Goal: Task Accomplishment & Management: Complete application form

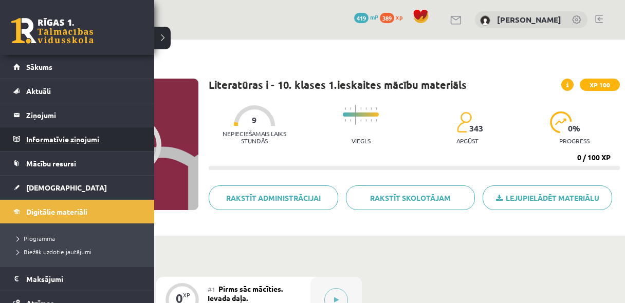
scroll to position [137, 0]
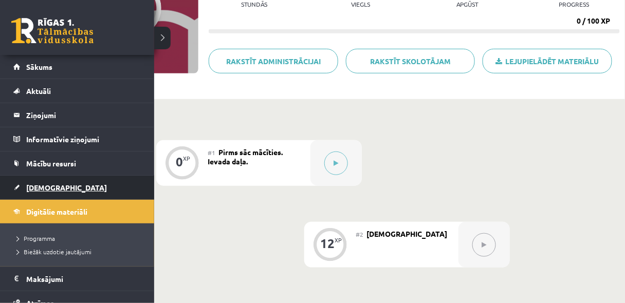
click at [66, 185] on link "[DEMOGRAPHIC_DATA]" at bounding box center [77, 188] width 128 height 24
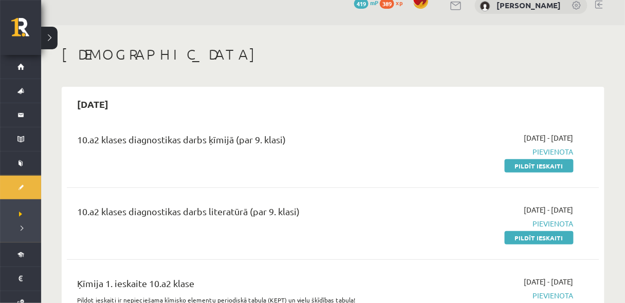
scroll to position [27, 0]
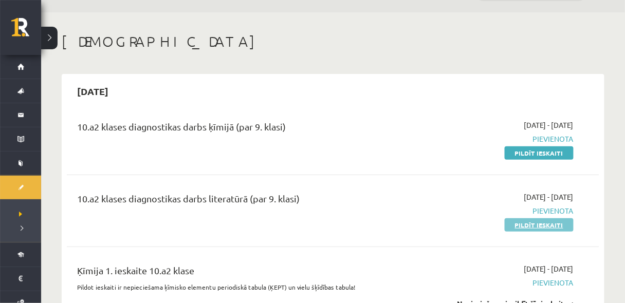
click at [561, 225] on link "Pildīt ieskaiti" at bounding box center [539, 225] width 69 height 13
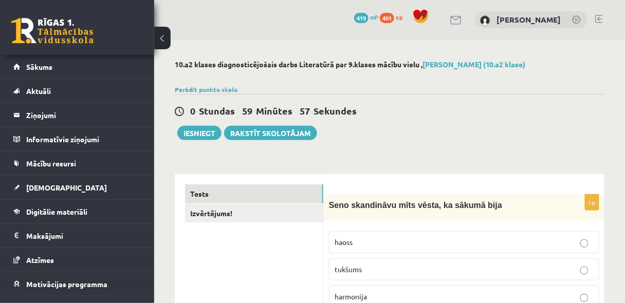
click at [163, 42] on button at bounding box center [162, 38] width 16 height 23
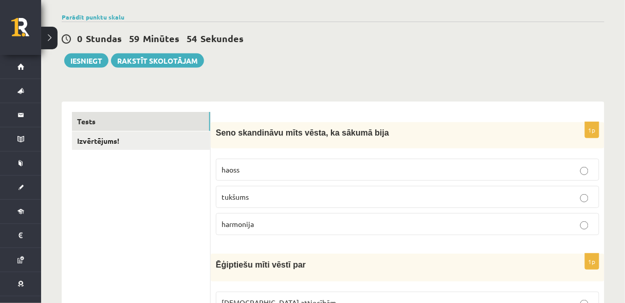
scroll to position [82, 0]
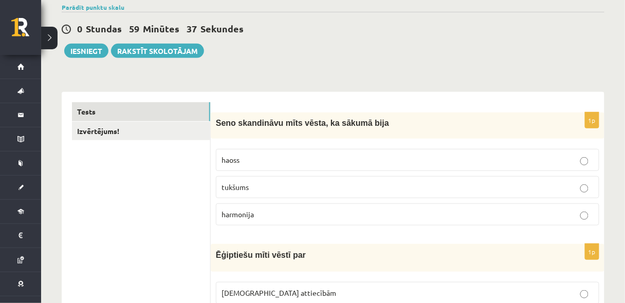
click at [348, 184] on p "tukšums" at bounding box center [408, 187] width 372 height 11
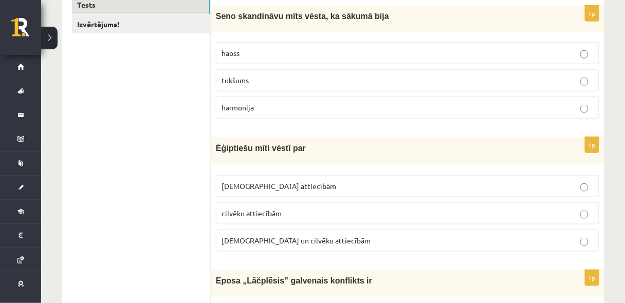
scroll to position [192, 0]
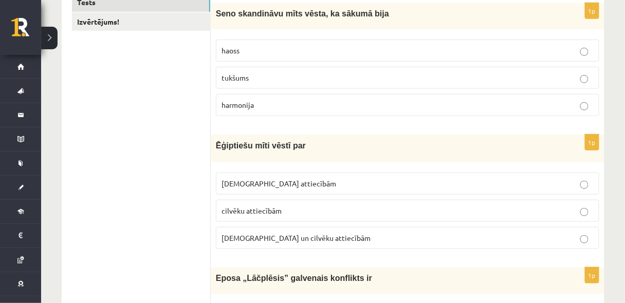
click at [333, 234] on p "[DEMOGRAPHIC_DATA] un cilvēku attiecībām" at bounding box center [408, 238] width 372 height 11
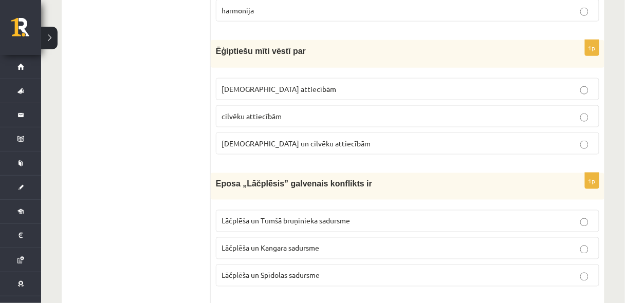
scroll to position [301, 0]
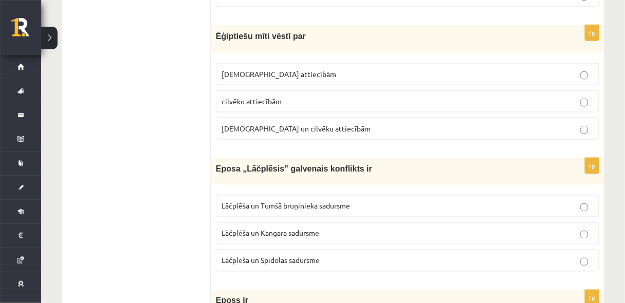
click at [347, 256] on p "Lāčplēša un Spīdolas sadursme" at bounding box center [408, 261] width 372 height 11
click at [280, 82] on label "[DEMOGRAPHIC_DATA] attiecībām" at bounding box center [408, 74] width 384 height 22
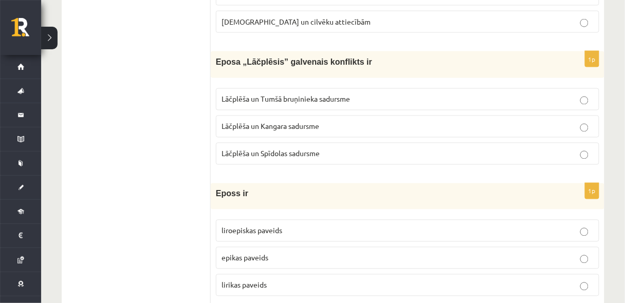
scroll to position [411, 0]
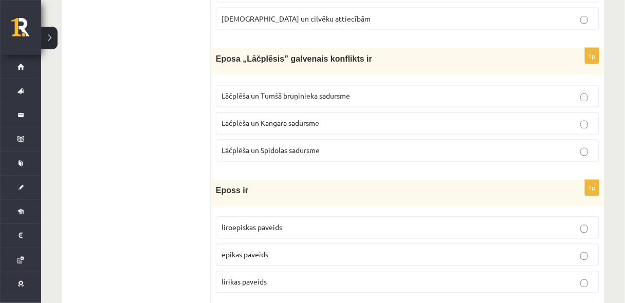
click at [333, 229] on p "liroepiskas paveids" at bounding box center [408, 228] width 372 height 11
click at [341, 96] on span "Lāčplēša un Tumšā bruņinieka sadursme" at bounding box center [286, 96] width 129 height 9
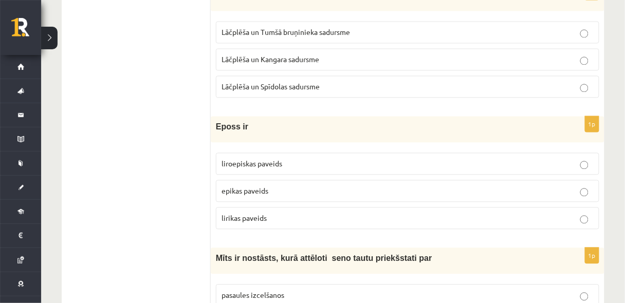
scroll to position [466, 0]
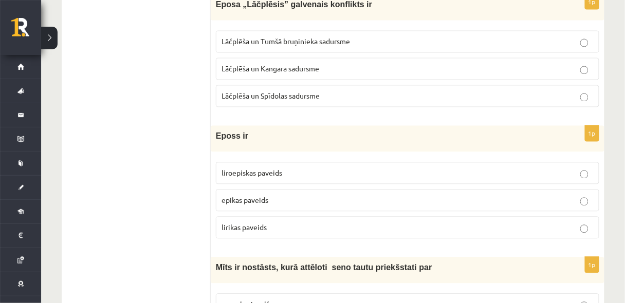
click at [292, 101] on label "Lāčplēša un Spīdolas sadursme" at bounding box center [408, 96] width 384 height 22
click at [334, 44] on label "Lāčplēša un Tumšā bruņinieka sadursme" at bounding box center [408, 42] width 384 height 22
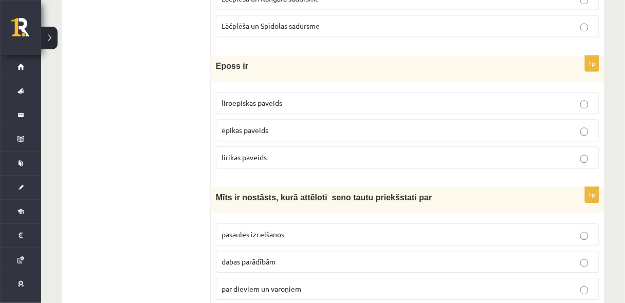
scroll to position [548, 0]
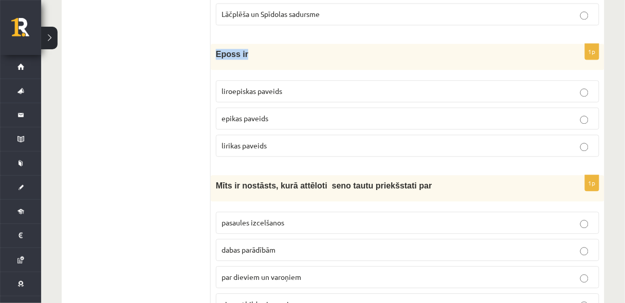
drag, startPoint x: 214, startPoint y: 49, endPoint x: 246, endPoint y: 51, distance: 31.9
click at [246, 51] on div "Eposs ir" at bounding box center [408, 57] width 394 height 26
copy span "Eposs ir"
click at [276, 113] on p "epikas paveids" at bounding box center [408, 118] width 372 height 11
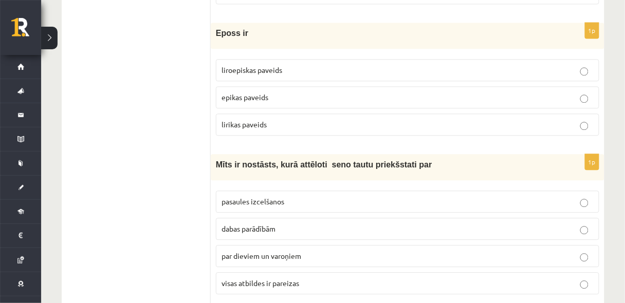
scroll to position [650, 0]
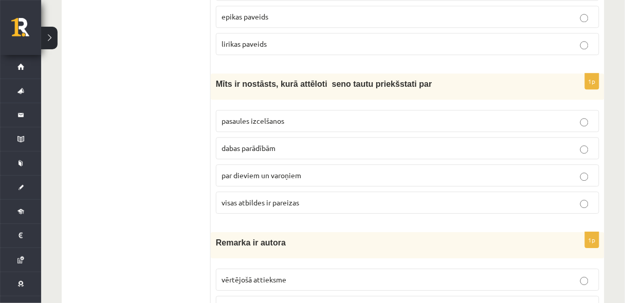
click at [308, 200] on p "visas atbildes ir pareizas" at bounding box center [408, 202] width 372 height 11
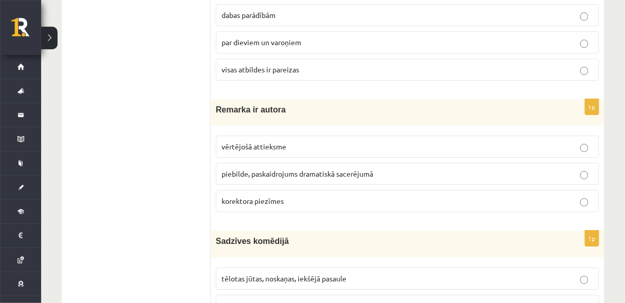
scroll to position [787, 0]
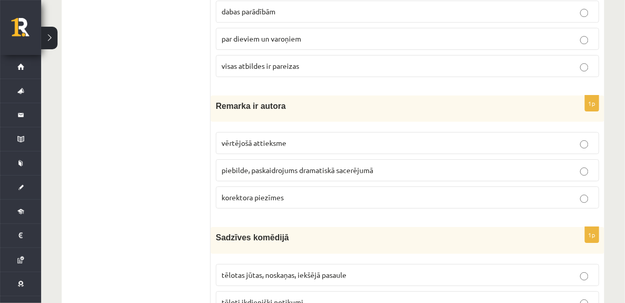
click at [253, 166] on span "piebilde, paskaidrojums dramatiskā sacerējumā" at bounding box center [298, 170] width 152 height 9
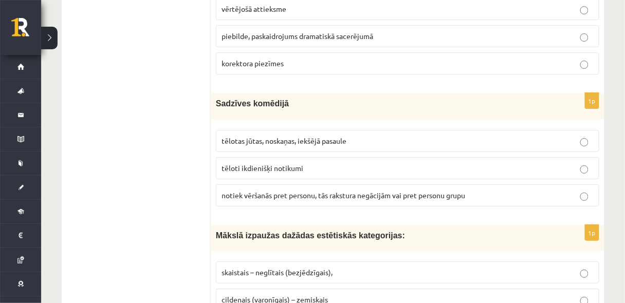
scroll to position [924, 0]
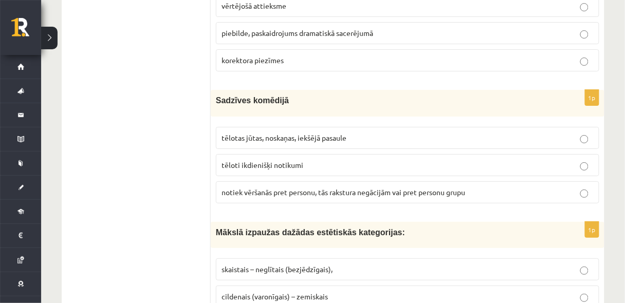
click at [338, 160] on p "tēloti ikdienišķi notikumi" at bounding box center [408, 165] width 372 height 11
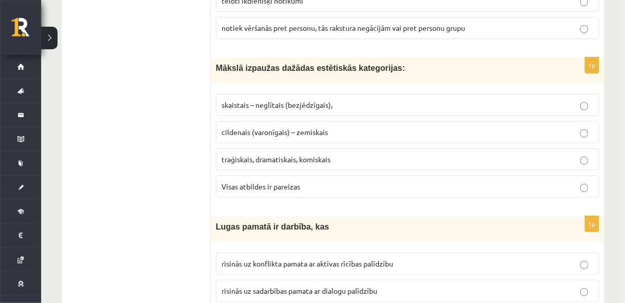
scroll to position [1089, 0]
click at [267, 182] on span "Visas atbildes ir pareizas" at bounding box center [261, 186] width 79 height 9
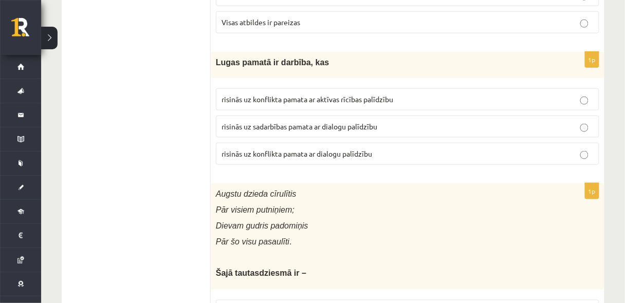
scroll to position [1253, 0]
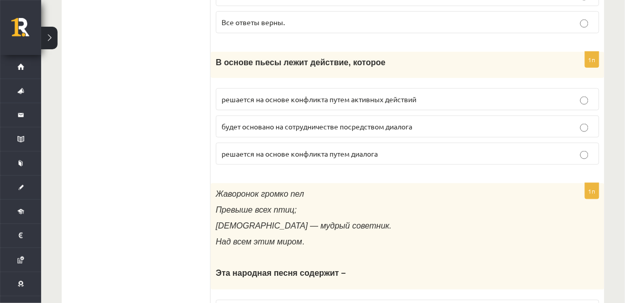
click at [375, 95] on font "решается на основе конфликта путем активных действий" at bounding box center [319, 99] width 195 height 9
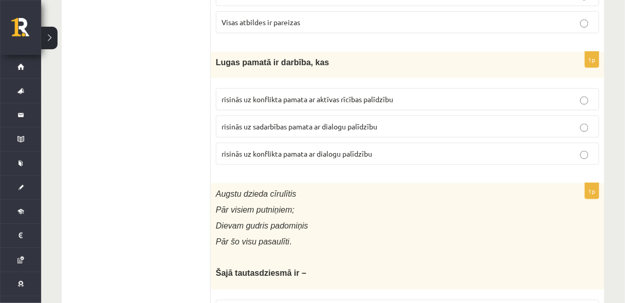
click at [355, 150] on label "risinās uz konflikta pamata ar dialogu palīdzību" at bounding box center [408, 154] width 384 height 22
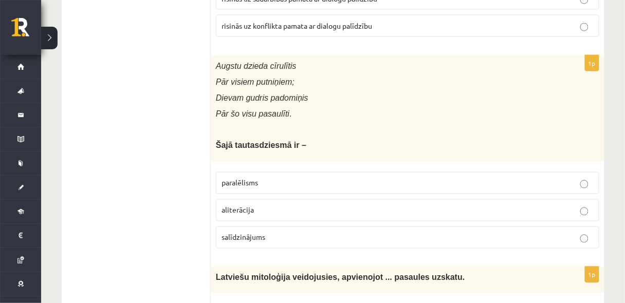
scroll to position [1390, 0]
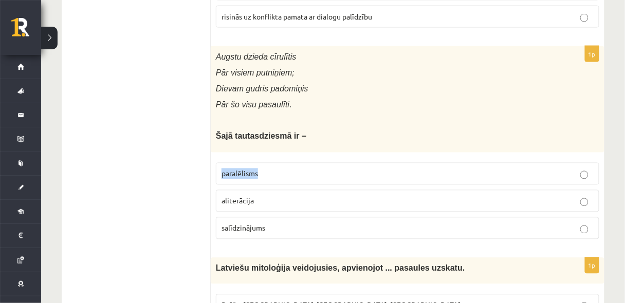
drag, startPoint x: 220, startPoint y: 162, endPoint x: 283, endPoint y: 164, distance: 62.8
click at [283, 164] on label "paralēlisms" at bounding box center [408, 174] width 384 height 22
copy span "paralēlisms"
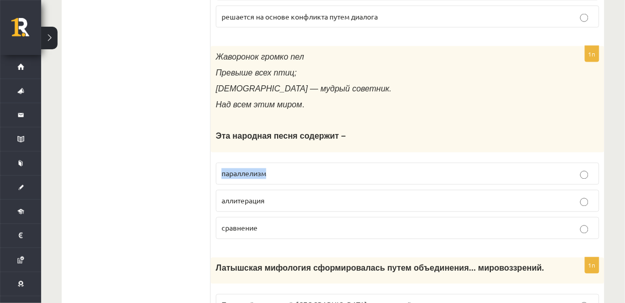
drag, startPoint x: 220, startPoint y: 165, endPoint x: 338, endPoint y: 167, distance: 117.8
click at [338, 167] on label "параллелизм" at bounding box center [408, 174] width 384 height 22
copy font "параллелизм"
drag, startPoint x: 220, startPoint y: 187, endPoint x: 285, endPoint y: 188, distance: 65.3
click at [285, 190] on label "аллитерация" at bounding box center [408, 201] width 384 height 22
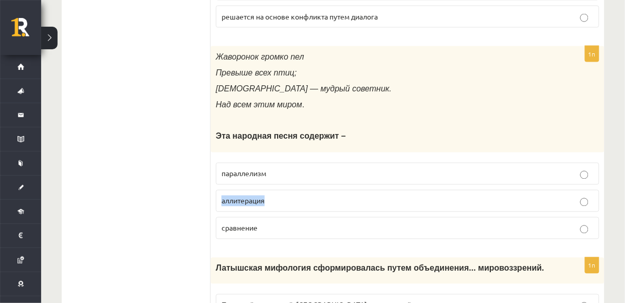
copy font "аллитерация"
click at [252, 224] on font "сравнение" at bounding box center [240, 228] width 36 height 9
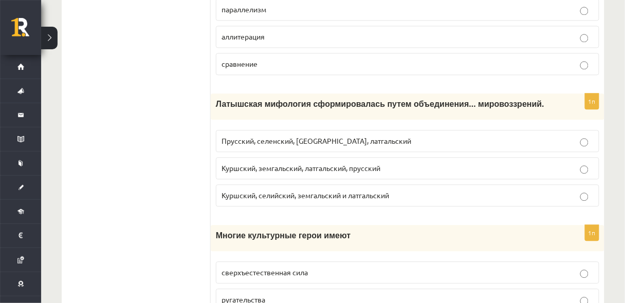
scroll to position [1555, 0]
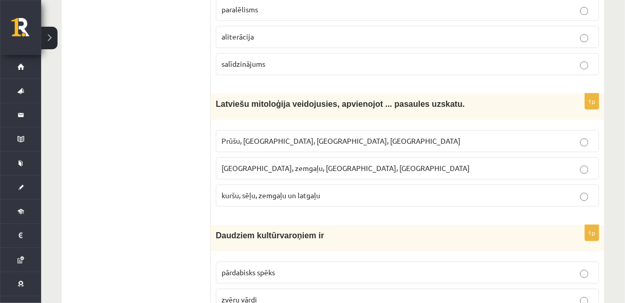
click at [297, 189] on label "kuršu, sēļu, zemgaļu un latgaļu" at bounding box center [408, 196] width 384 height 22
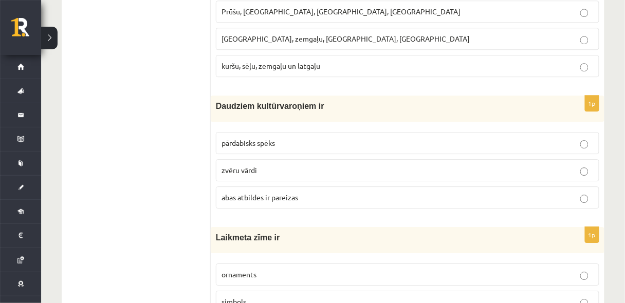
scroll to position [1692, 0]
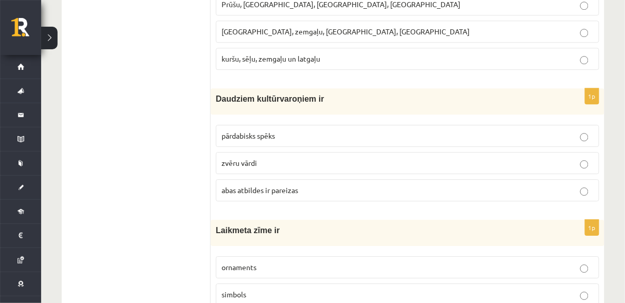
click at [309, 131] on p "pārdabisks spēks" at bounding box center [408, 136] width 372 height 11
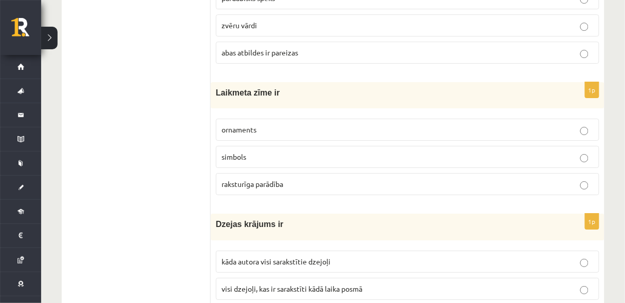
scroll to position [1856, 0]
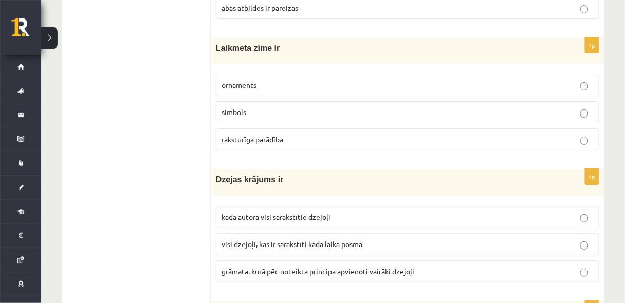
scroll to position [1884, 0]
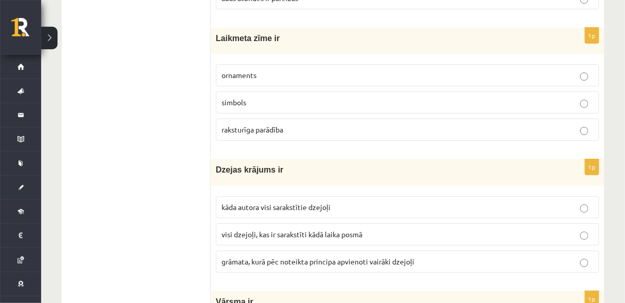
click at [319, 97] on p "simbols" at bounding box center [408, 102] width 372 height 11
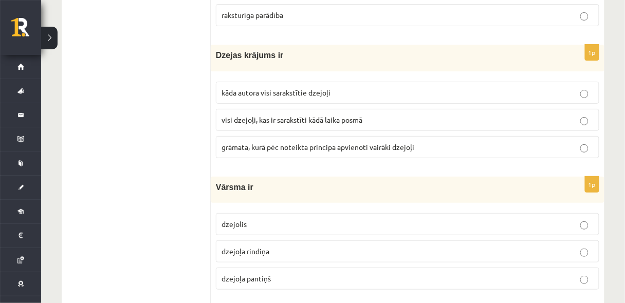
scroll to position [2021, 0]
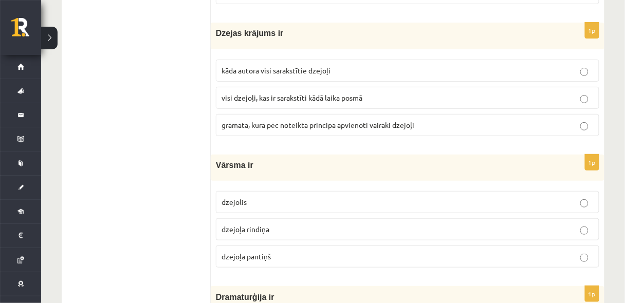
click at [409, 120] on span "grāmata, kurā pēc noteikta principa apvienoti vairāki dzejoļi" at bounding box center [318, 124] width 193 height 9
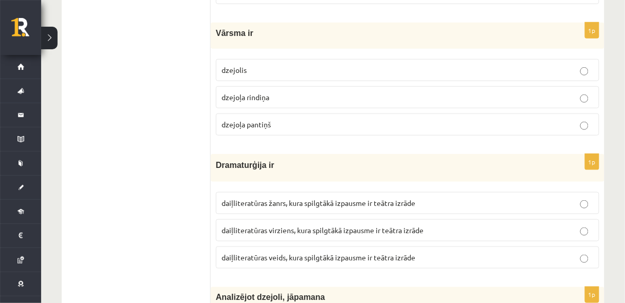
scroll to position [2158, 0]
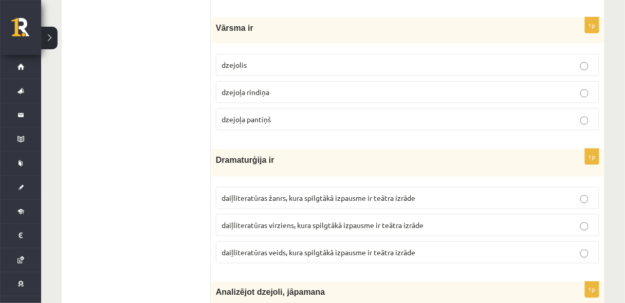
click at [222, 24] on span "Vārsma ir" at bounding box center [235, 28] width 38 height 9
copy span "Vārsma"
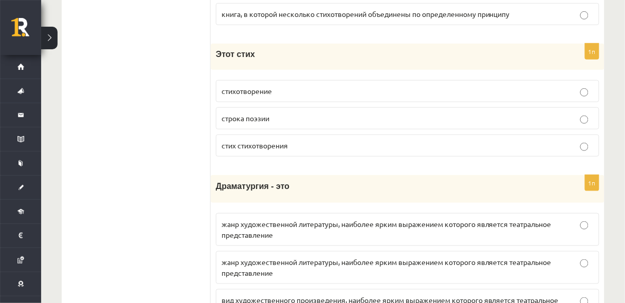
scroll to position [2131, 0]
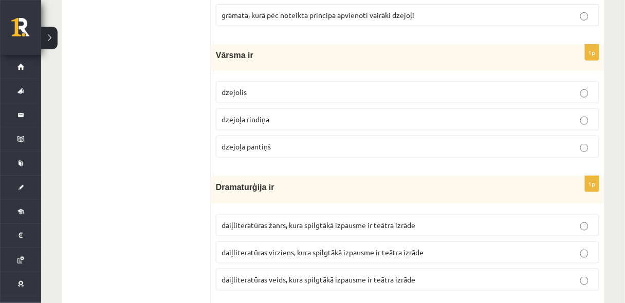
click at [192, 117] on ul "Tests Izvērtējums!" at bounding box center [141, 168] width 139 height 4229
click at [334, 114] on p "dzejoļa rindiņa" at bounding box center [408, 119] width 372 height 11
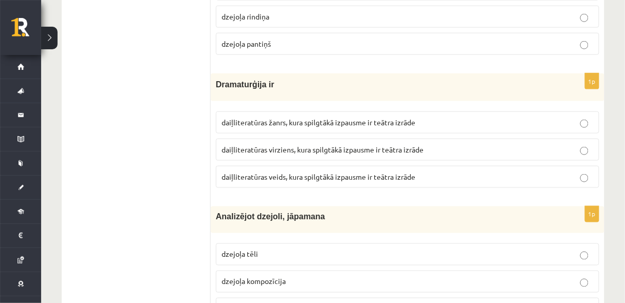
scroll to position [2240, 0]
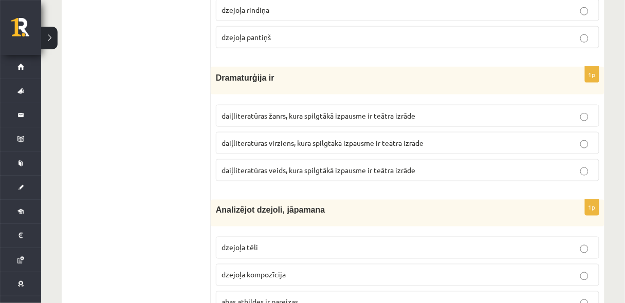
click at [502, 138] on p "daiļliteratūras virziens, kura spilgtākā izpausme ir teātra izrāde" at bounding box center [408, 143] width 372 height 11
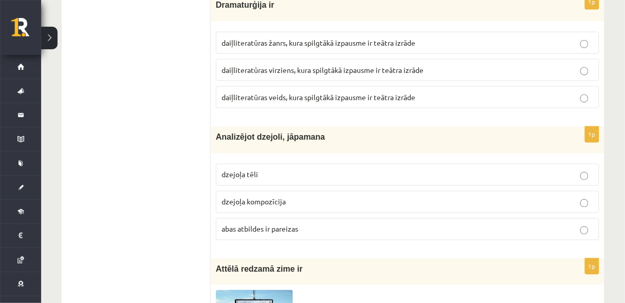
scroll to position [2323, 0]
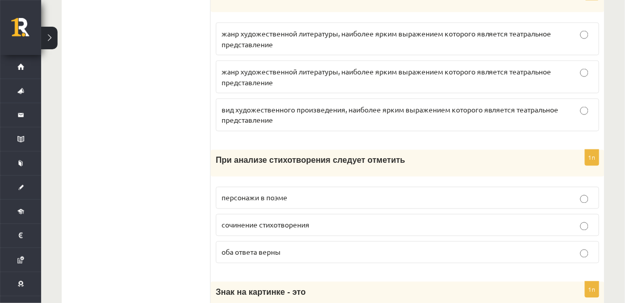
click at [404, 247] on p "оба ответа верны" at bounding box center [408, 252] width 372 height 11
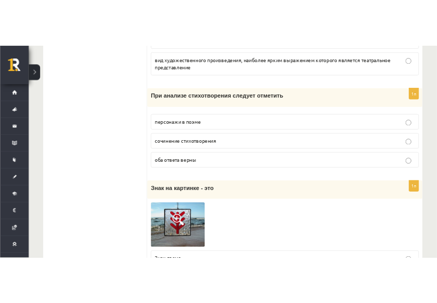
scroll to position [2487, 0]
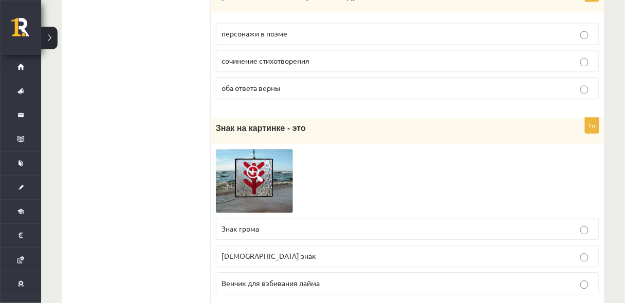
click at [257, 166] on span at bounding box center [255, 174] width 16 height 16
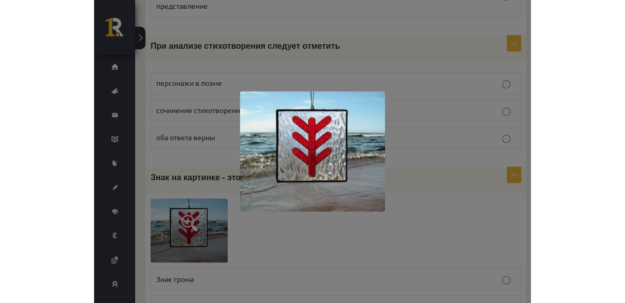
scroll to position [2479, 0]
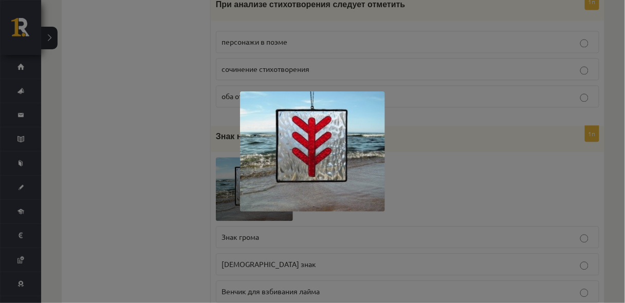
click at [404, 138] on div at bounding box center [312, 151] width 625 height 303
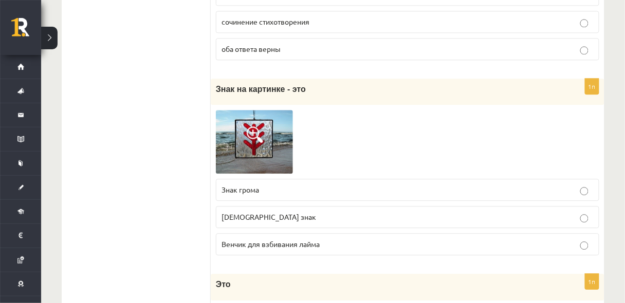
scroll to position [2534, 0]
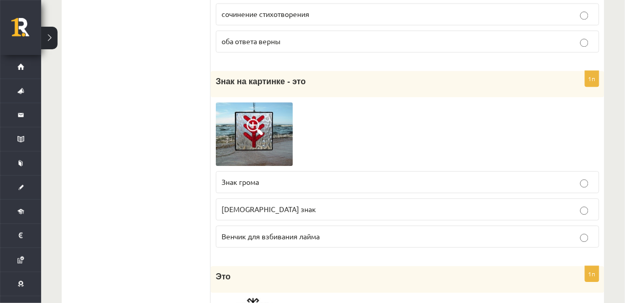
click at [340, 231] on p "Венчик для взбивания лайма" at bounding box center [408, 236] width 372 height 11
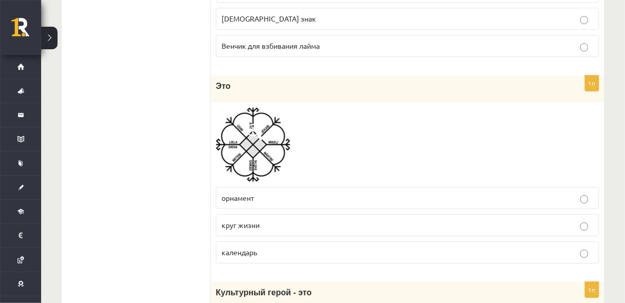
scroll to position [2726, 0]
click at [263, 142] on img at bounding box center [253, 143] width 75 height 75
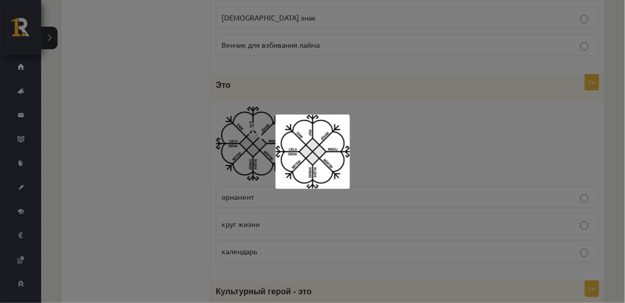
drag, startPoint x: 312, startPoint y: 165, endPoint x: 344, endPoint y: 143, distance: 37.8
click at [344, 143] on img at bounding box center [313, 152] width 75 height 75
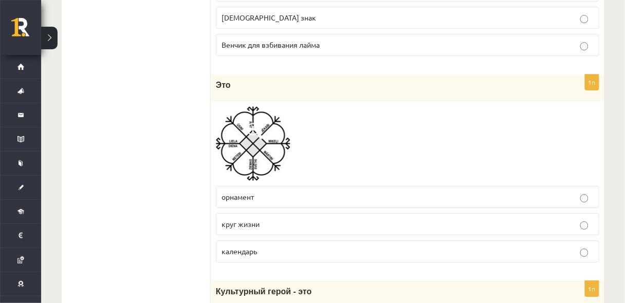
click at [292, 246] on p "календарь" at bounding box center [408, 251] width 372 height 11
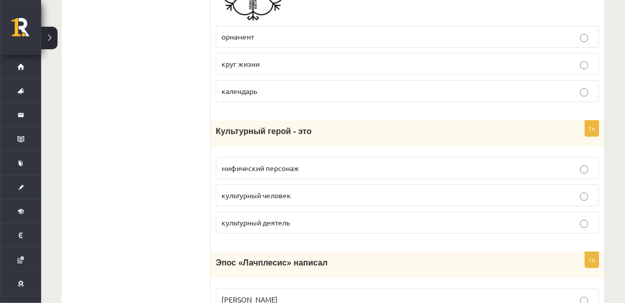
scroll to position [2890, 0]
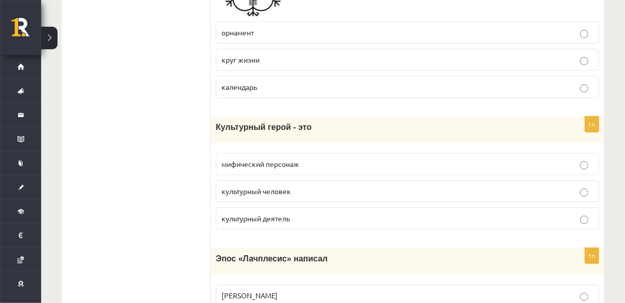
click at [287, 159] on font "мифический персонаж" at bounding box center [261, 163] width 78 height 9
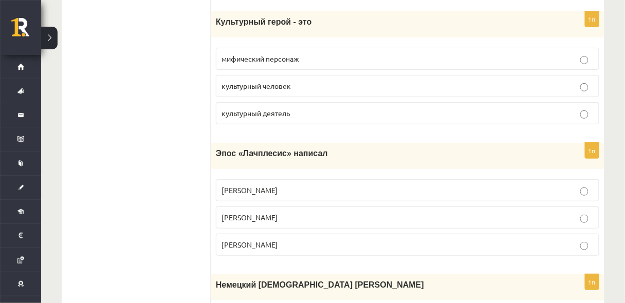
scroll to position [3000, 0]
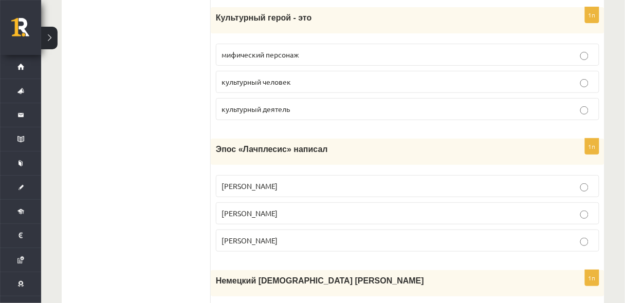
click at [254, 203] on label "Андрейс Пумпурс" at bounding box center [408, 214] width 384 height 22
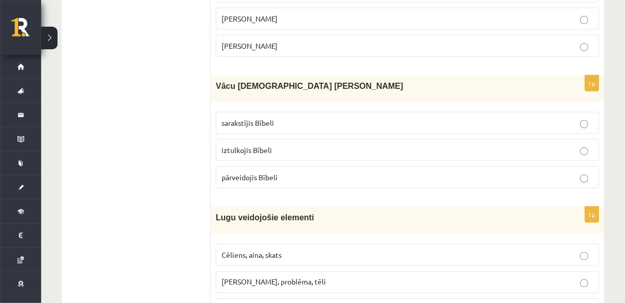
scroll to position [3165, 0]
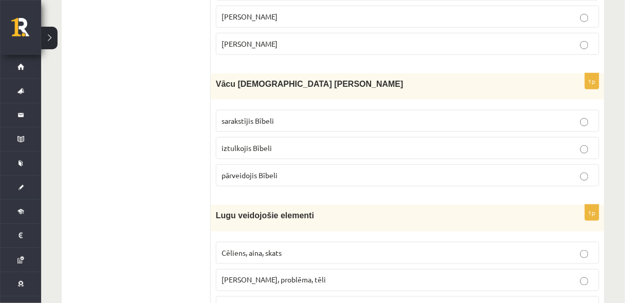
click at [274, 143] on p "iztulkojis Bībeli" at bounding box center [408, 148] width 372 height 11
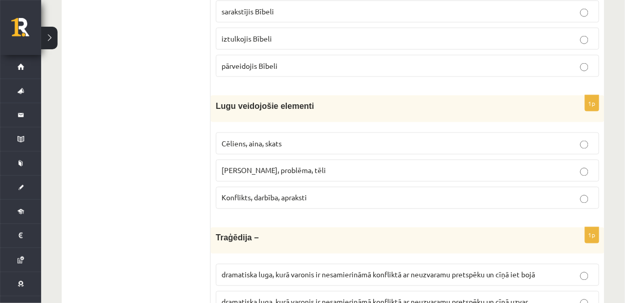
scroll to position [3275, 0]
click at [272, 138] on p "Cēliens, aina, skats" at bounding box center [408, 143] width 372 height 11
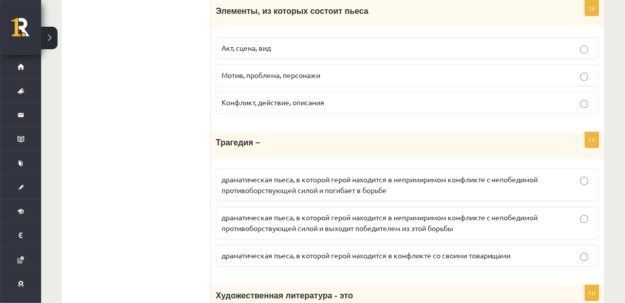
scroll to position [3411, 0]
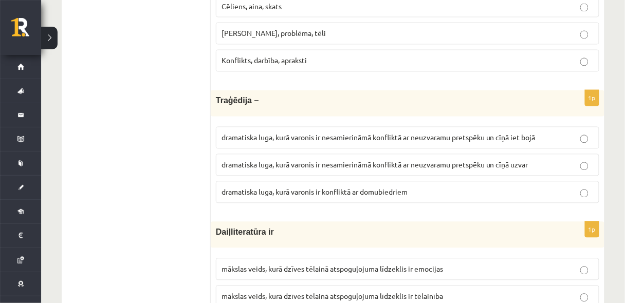
click at [395, 182] on label "dramatiska luga, kurā varonis ir konfliktā ar domubiedriem" at bounding box center [408, 193] width 384 height 22
click at [395, 222] on div "Daiļliteratūra ir" at bounding box center [408, 235] width 394 height 26
click at [282, 154] on label "dramatiska luga, kurā varonis ir nesamierināmā konfliktā ar neuzvaramu pretspēk…" at bounding box center [408, 165] width 384 height 22
click at [527, 133] on p "dramatiska luga, kurā varonis ir nesamierināmā konfliktā ar neuzvaramu pretspēk…" at bounding box center [408, 138] width 372 height 11
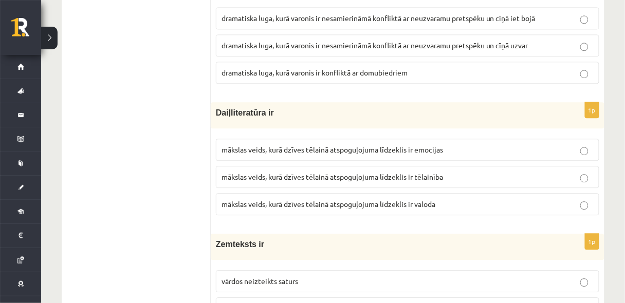
scroll to position [3549, 0]
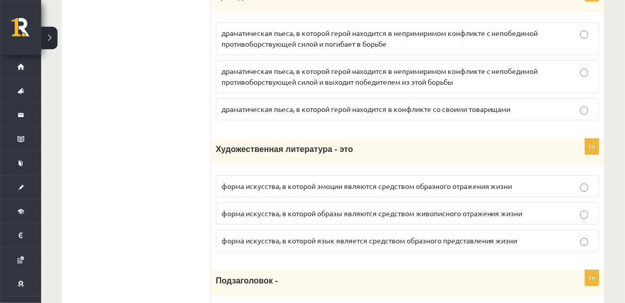
click at [484, 236] on font "форма искусства, в которой язык является средством образного представления жизни" at bounding box center [370, 240] width 296 height 9
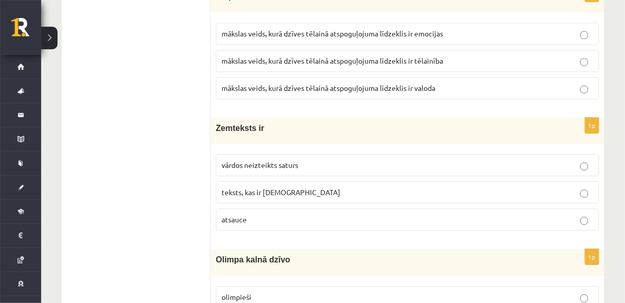
scroll to position [3658, 0]
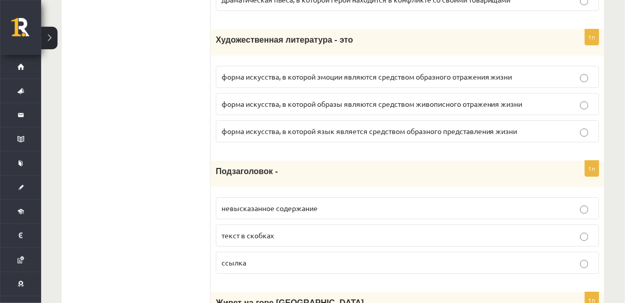
click at [224, 167] on font "Подзаголовок -" at bounding box center [247, 171] width 62 height 9
copy font "Подзаголовок"
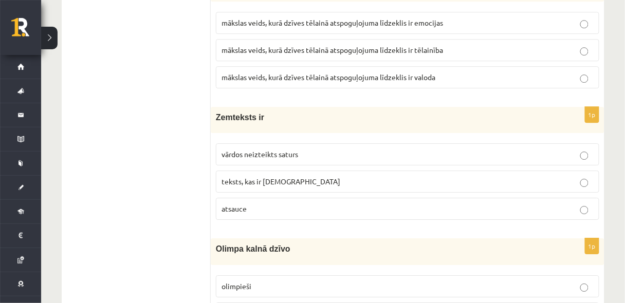
click at [259, 143] on label "vārdos neizteikts saturs" at bounding box center [408, 154] width 384 height 22
click at [274, 177] on span "teksts, kas ir iekavās" at bounding box center [281, 181] width 119 height 9
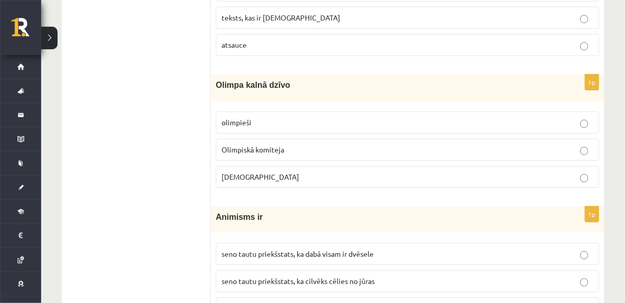
scroll to position [3823, 0]
click at [277, 171] on p "Dievi" at bounding box center [408, 176] width 372 height 11
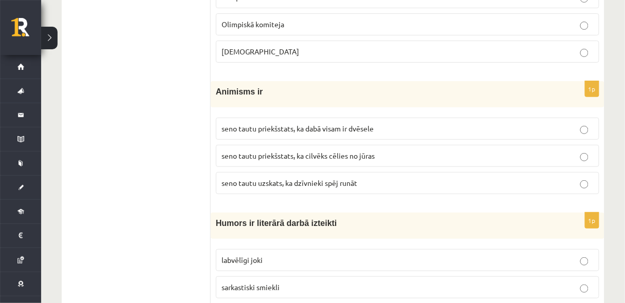
scroll to position [3960, 0]
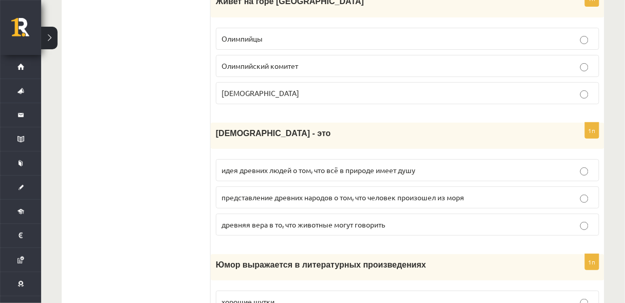
click at [259, 214] on label "древняя вера в то, что животные могут говорить" at bounding box center [408, 225] width 384 height 22
drag, startPoint x: 211, startPoint y: 102, endPoint x: 301, endPoint y: 101, distance: 90.0
click at [301, 123] on div "Анимизм - это" at bounding box center [408, 136] width 394 height 26
copy font "Анимизм - это"
click at [300, 166] on font "идея древних людей о том, что всё в природе имеет душу" at bounding box center [319, 170] width 194 height 9
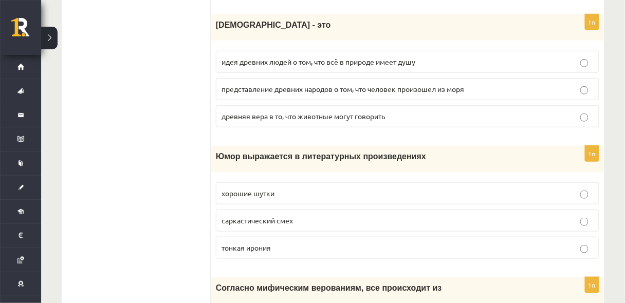
scroll to position [4097, 0]
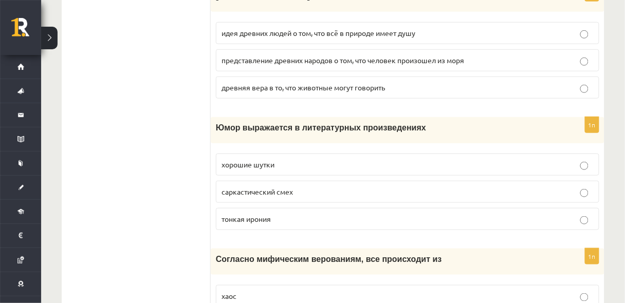
click at [556, 214] on p "тонкая ирония" at bounding box center [408, 219] width 372 height 11
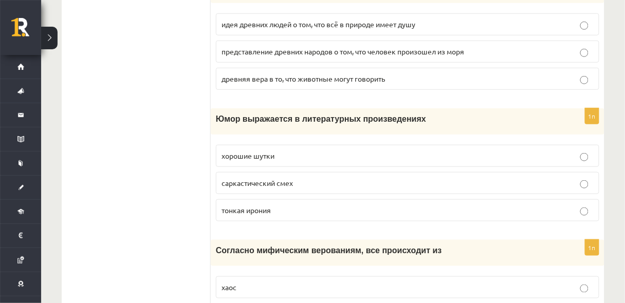
scroll to position [4160, 0]
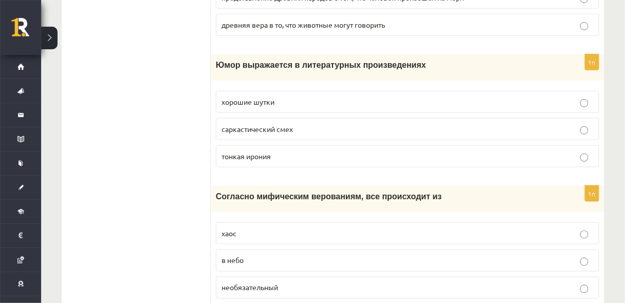
click at [258, 223] on label "хаос" at bounding box center [408, 234] width 384 height 22
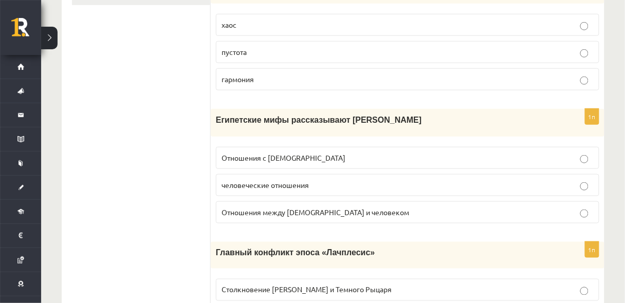
scroll to position [0, 0]
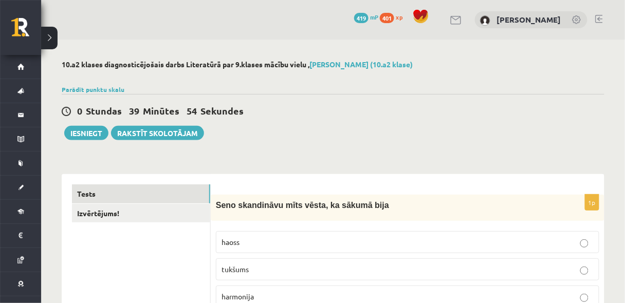
click at [114, 218] on link "Izvērtējums!" at bounding box center [141, 213] width 138 height 19
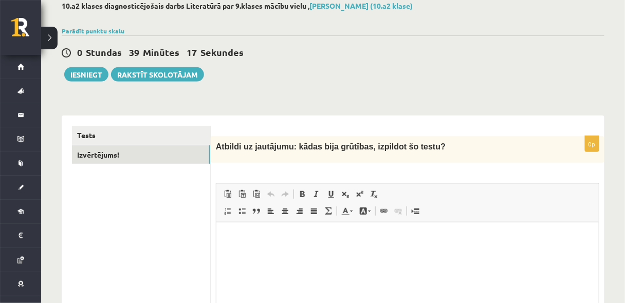
scroll to position [137, 0]
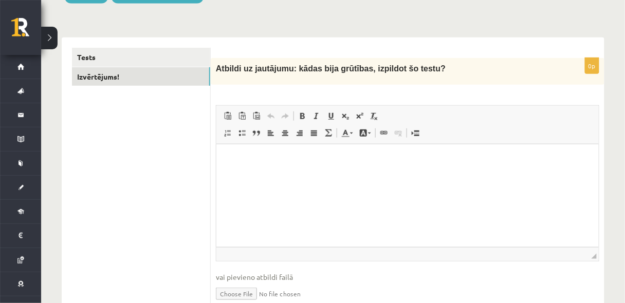
click at [313, 175] on html at bounding box center [407, 159] width 383 height 31
paste body "Editor, wiswyg-editor-user-answer-47433841934520"
click at [230, 157] on p "**********" at bounding box center [407, 160] width 363 height 11
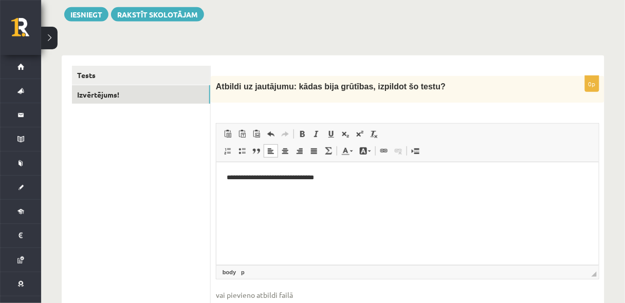
scroll to position [0, 0]
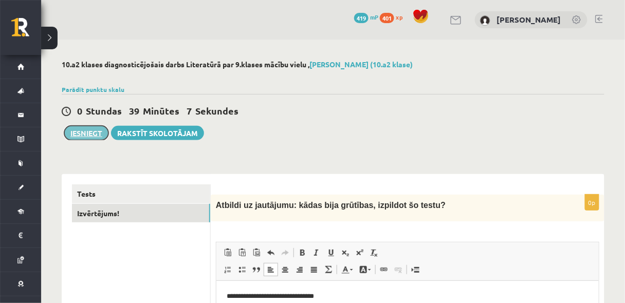
click at [87, 132] on button "Iesniegt" at bounding box center [86, 133] width 44 height 14
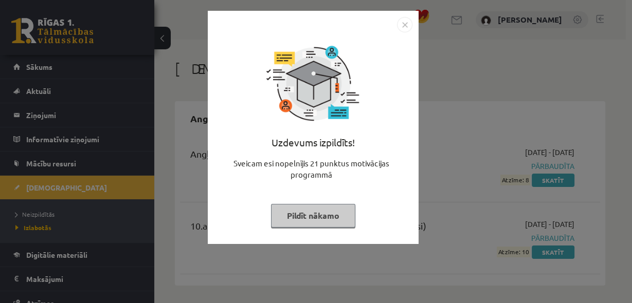
click at [328, 217] on button "Pildīt nākamo" at bounding box center [313, 216] width 84 height 24
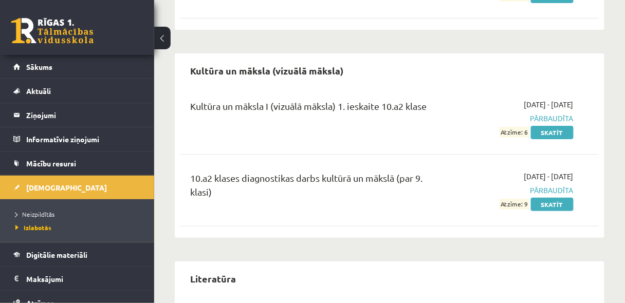
scroll to position [961, 0]
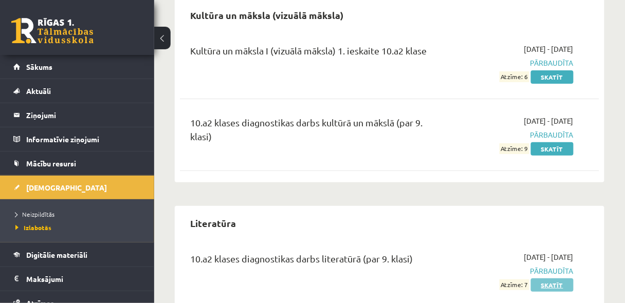
click at [540, 279] on link "Skatīt" at bounding box center [552, 285] width 43 height 13
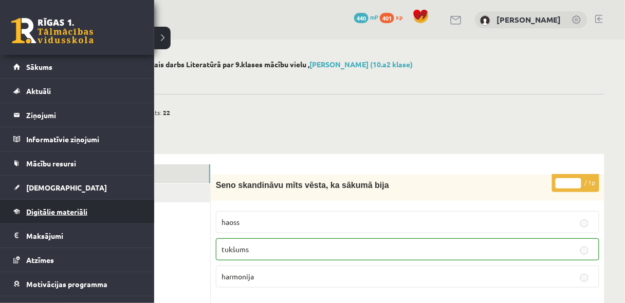
click at [57, 210] on span "Digitālie materiāli" at bounding box center [56, 211] width 61 height 9
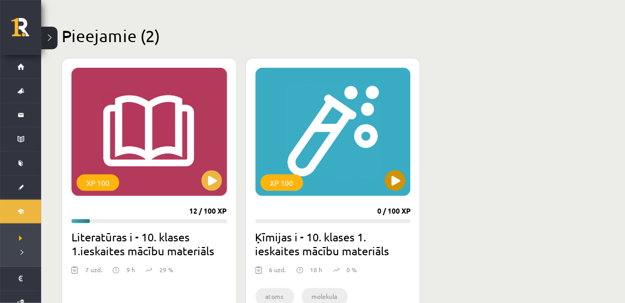
scroll to position [247, 0]
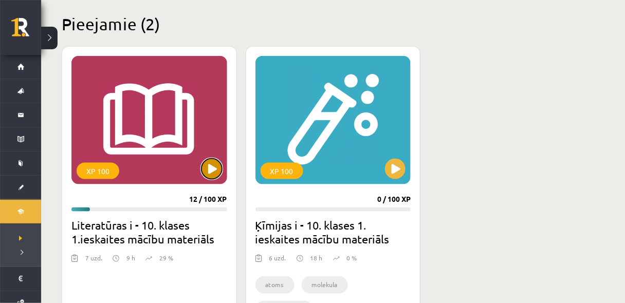
click at [214, 167] on button at bounding box center [212, 169] width 21 height 21
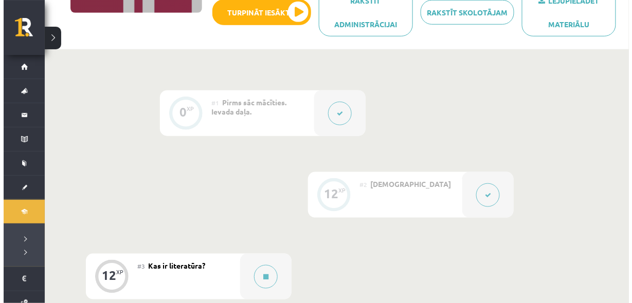
scroll to position [274, 0]
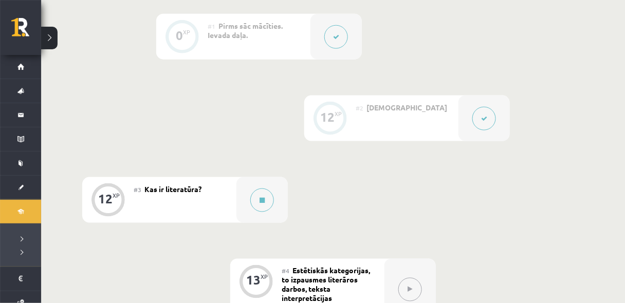
click at [401, 126] on div "#2 Jēdzieni" at bounding box center [407, 119] width 103 height 46
click at [491, 115] on button at bounding box center [485, 119] width 24 height 24
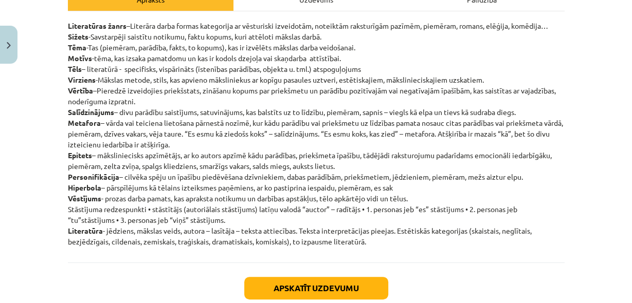
scroll to position [165, 0]
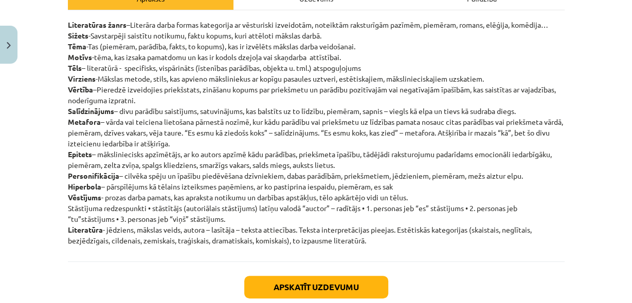
click at [572, 96] on div "Mācību tēma: Literatūras i - 10. klases 1.ieskaites mācību materiāls #2 Jēdzien…" at bounding box center [316, 151] width 632 height 303
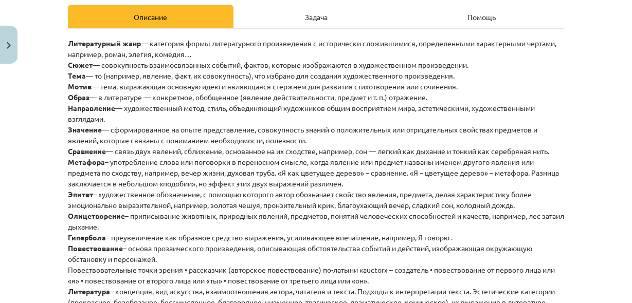
scroll to position [137, 0]
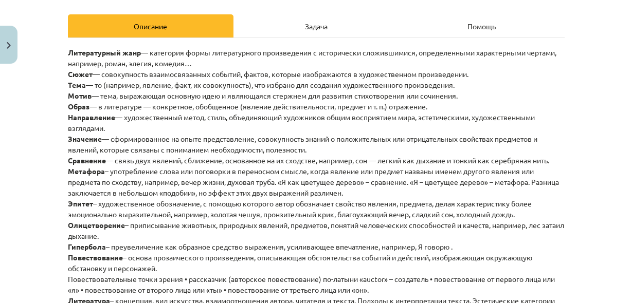
click at [189, 156] on font "— связь двух явлений, сближение, основанное на их сходстве, например, сон — лег…" at bounding box center [327, 160] width 443 height 9
click at [466, 52] on font "— категория формы литературного произведения с исторически сложившимися, опреде…" at bounding box center [312, 58] width 489 height 20
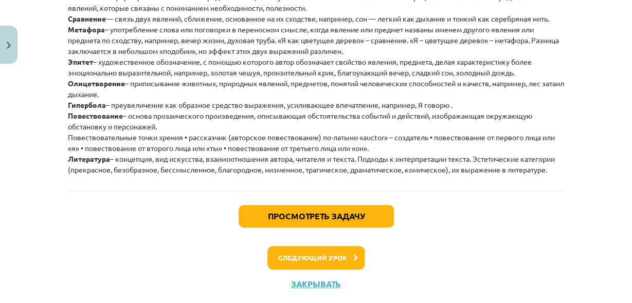
scroll to position [301, 0]
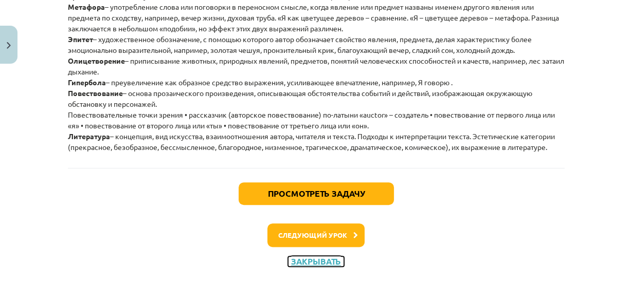
click at [322, 260] on font "Закрывать" at bounding box center [316, 261] width 50 height 11
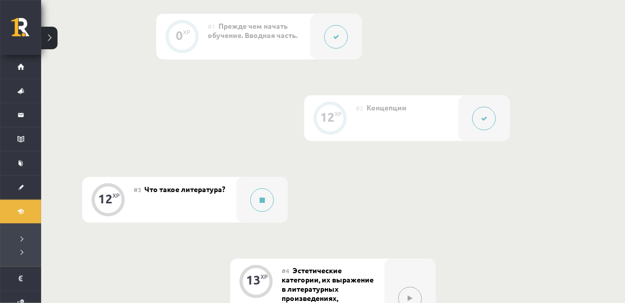
click at [188, 198] on div "#3 Что такое литература?" at bounding box center [185, 200] width 103 height 46
click at [267, 204] on button at bounding box center [262, 201] width 24 height 24
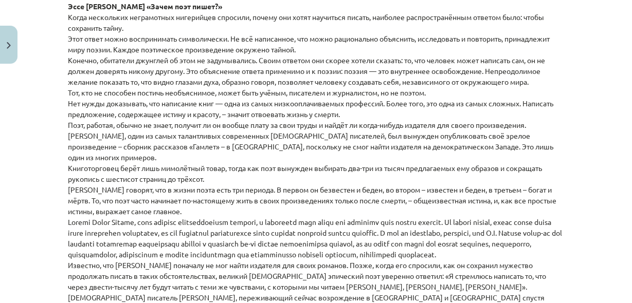
scroll to position [466, 0]
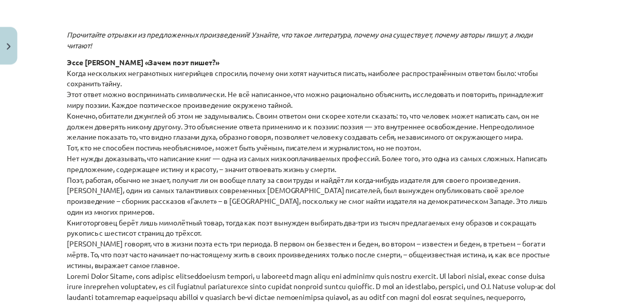
scroll to position [491, 0]
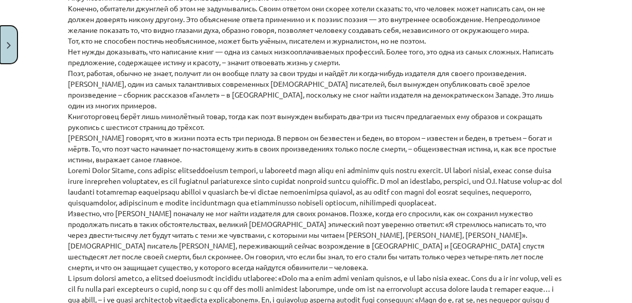
click at [6, 52] on button "Закрывать" at bounding box center [8, 45] width 17 height 38
